Goal: Obtain resource: Download file/media

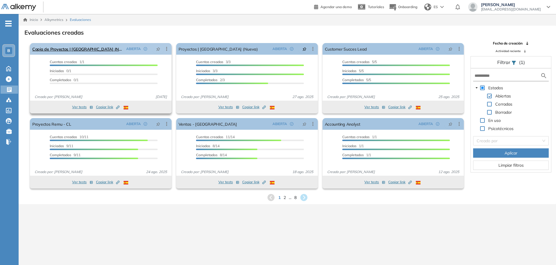
click at [167, 51] on icon at bounding box center [166, 49] width 1 height 4
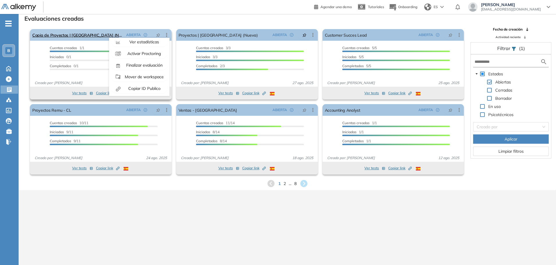
scroll to position [36, 0]
click at [154, 67] on span "Finalizar evaluación" at bounding box center [144, 64] width 38 height 5
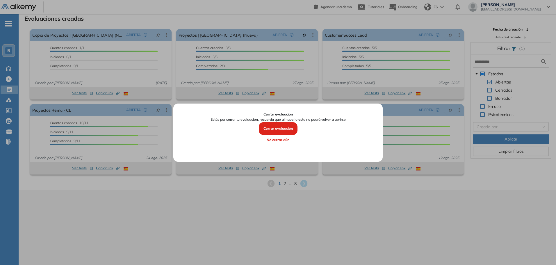
click at [287, 127] on button "Cerrar evaluación" at bounding box center [278, 128] width 39 height 13
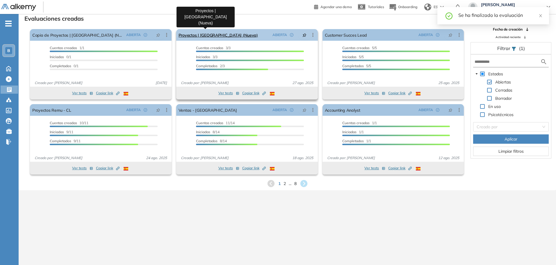
click at [210, 38] on link "Proyectos | Colombia (Nueva)" at bounding box center [218, 35] width 79 height 12
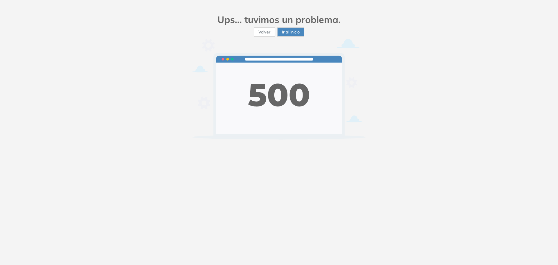
click at [286, 33] on span "Ir al inicio" at bounding box center [291, 32] width 18 height 6
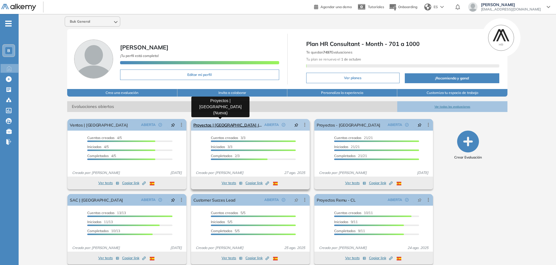
click at [225, 126] on link "Proyectos | Colombia (Nueva)" at bounding box center [227, 125] width 69 height 12
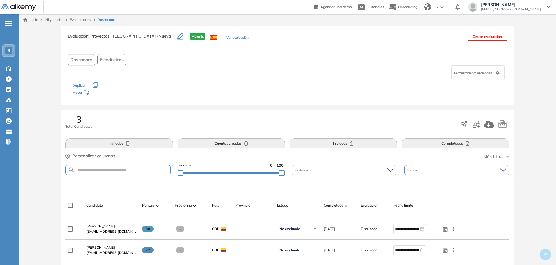
click at [226, 37] on button "Ver evaluación" at bounding box center [237, 38] width 22 height 6
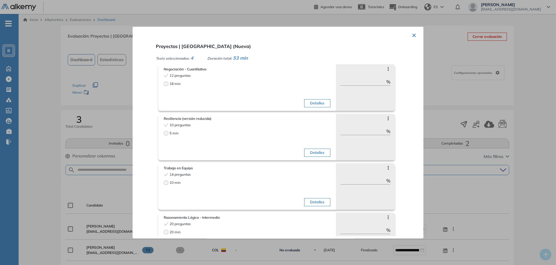
click at [199, 83] on div "18 min" at bounding box center [205, 83] width 82 height 5
click at [318, 99] on button "Detalles" at bounding box center [317, 103] width 26 height 8
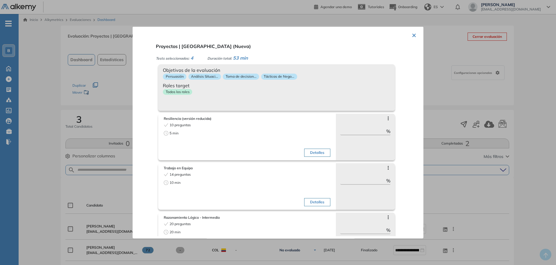
click at [325, 83] on span "Roles target" at bounding box center [276, 85] width 227 height 7
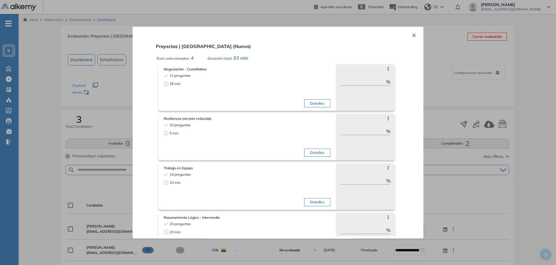
click at [218, 132] on div "5 min" at bounding box center [205, 132] width 82 height 5
click at [268, 125] on div "Detalles" at bounding box center [289, 140] width 82 height 37
click at [311, 153] on button "Detalles" at bounding box center [317, 153] width 26 height 8
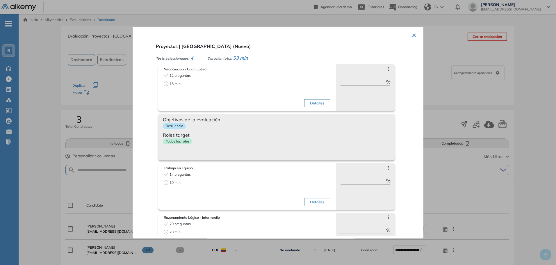
click at [302, 151] on div "Objetivos de la evaluación Resiliencia Roles target Todos los roles" at bounding box center [276, 136] width 237 height 47
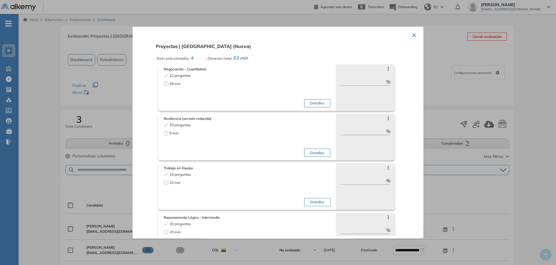
scroll to position [25, 0]
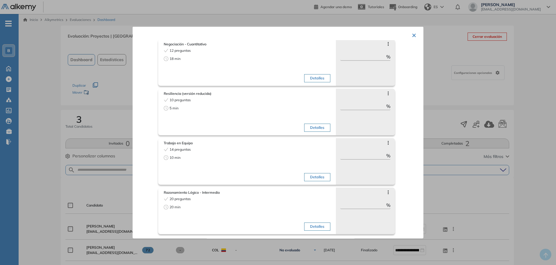
click at [315, 178] on button "Detalles" at bounding box center [317, 177] width 26 height 8
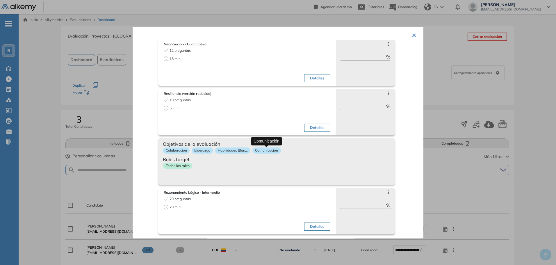
click at [308, 165] on div "Todos los roles" at bounding box center [276, 167] width 227 height 8
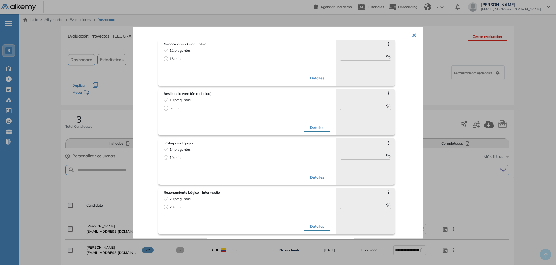
click at [311, 224] on button "Detalles" at bounding box center [317, 226] width 26 height 8
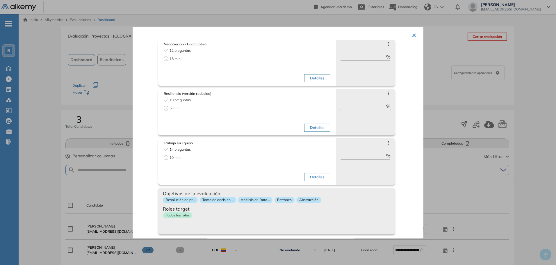
click at [245, 190] on span "Objetivos de la evaluación" at bounding box center [276, 193] width 227 height 7
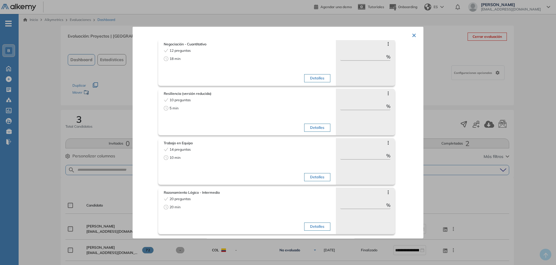
click at [386, 142] on icon at bounding box center [388, 142] width 5 height 5
click at [386, 91] on div "Saltar preguntas ** %" at bounding box center [365, 111] width 59 height 47
click at [386, 93] on icon at bounding box center [388, 93] width 5 height 5
click at [391, 92] on div "Resiliencia (versión reducida) 10 preguntas 5 min Detalles Saltar preguntas ** …" at bounding box center [287, 109] width 258 height 49
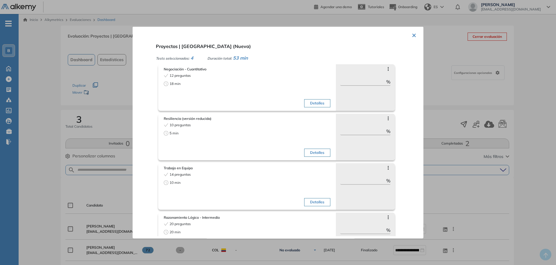
click at [412, 37] on button "×" at bounding box center [414, 34] width 5 height 11
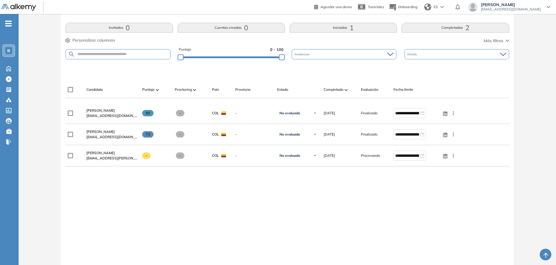
scroll to position [116, 0]
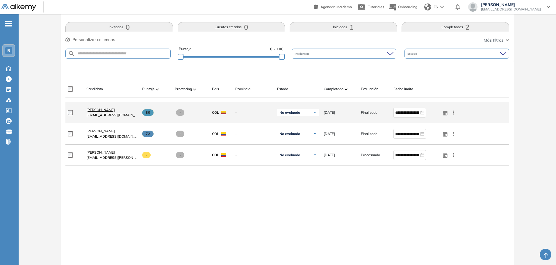
click at [110, 110] on span "Harold Daniel Castro" at bounding box center [100, 110] width 28 height 4
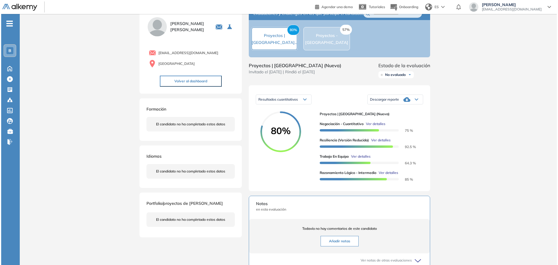
scroll to position [29, 0]
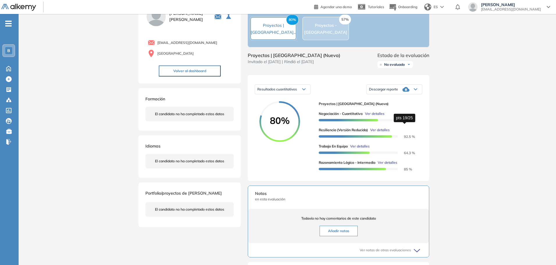
drag, startPoint x: 415, startPoint y: 127, endPoint x: 397, endPoint y: 127, distance: 18.3
click at [396, 123] on div "Negociación - Cuantitativo Ver detalles 75 %" at bounding box center [368, 117] width 99 height 12
click at [377, 116] on span "Ver detalles" at bounding box center [374, 113] width 19 height 5
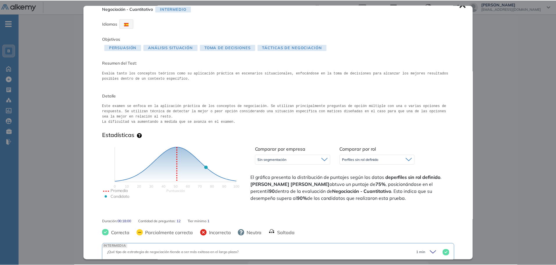
scroll to position [0, 0]
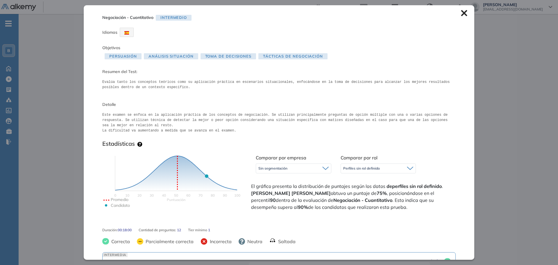
click at [461, 13] on icon at bounding box center [464, 13] width 6 height 6
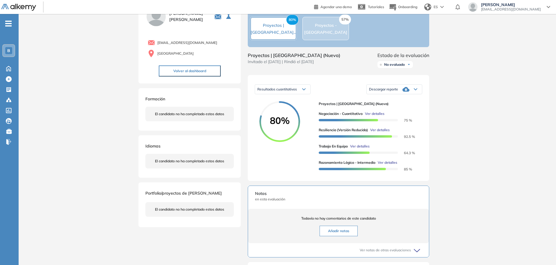
click at [395, 92] on span "Descargar reporte" at bounding box center [383, 89] width 29 height 5
click at [393, 116] on li "Descargar informe resumido" at bounding box center [390, 113] width 43 height 6
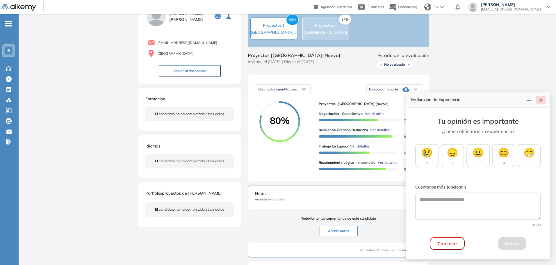
click at [539, 100] on icon "close" at bounding box center [541, 100] width 5 height 5
